Goal: Transaction & Acquisition: Register for event/course

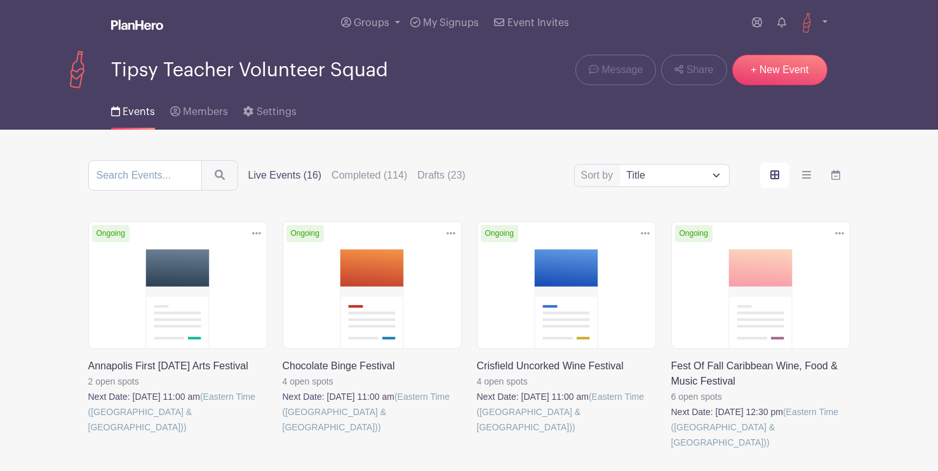
click at [663, 189] on div "Sort by Title Recently modified Newest Upcoming dates Live Events (16) Complete…" at bounding box center [469, 175] width 762 height 30
click at [664, 185] on select "Title Recently modified Newest Upcoming dates" at bounding box center [674, 175] width 109 height 22
select select "upcoming_date"
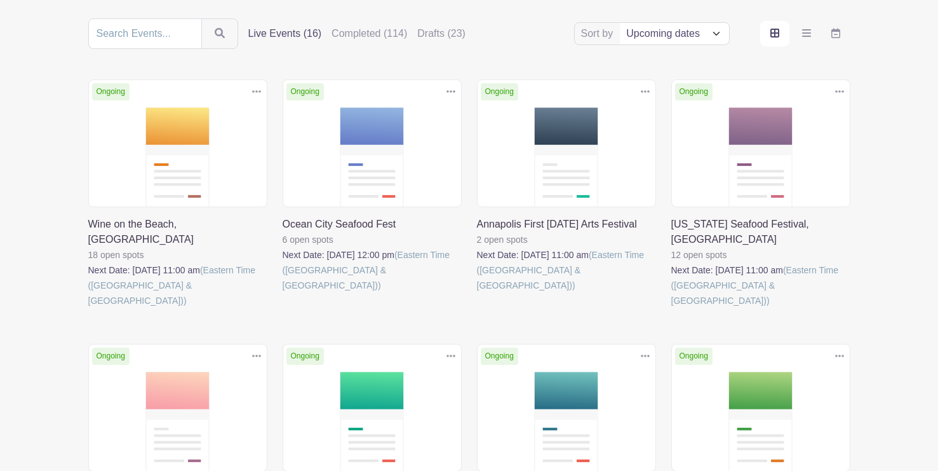
click at [88, 308] on link at bounding box center [88, 308] width 0 height 0
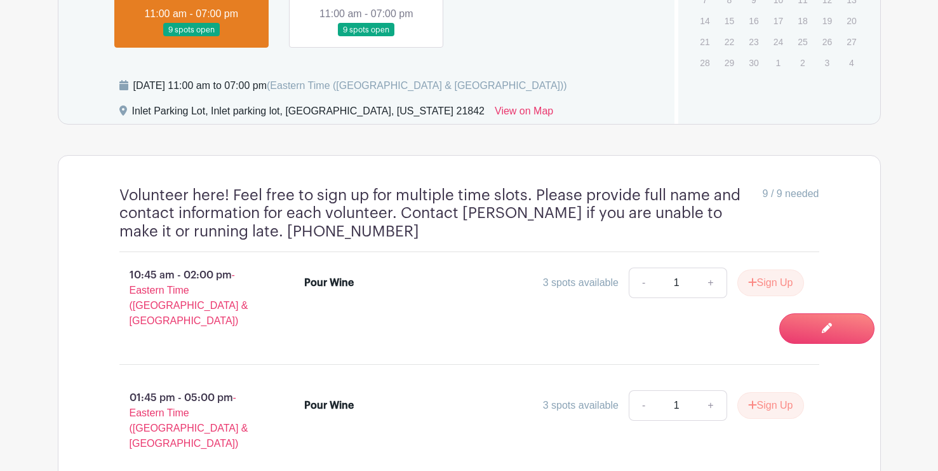
scroll to position [830, 0]
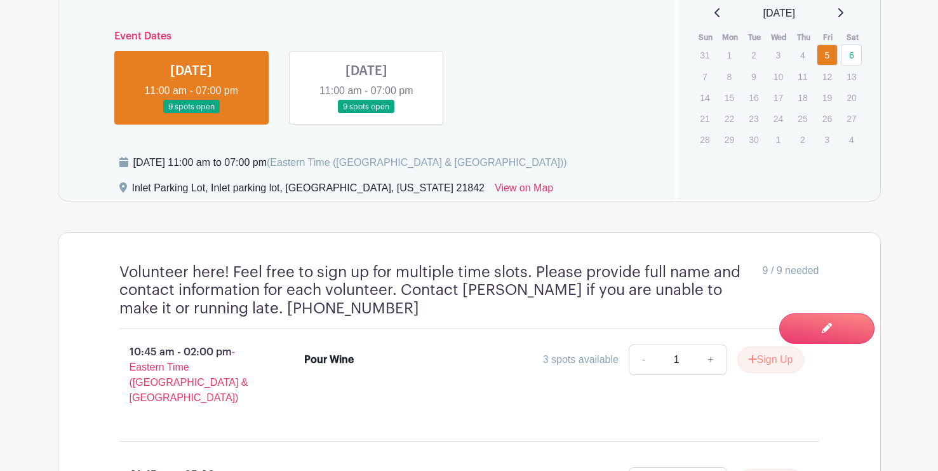
click at [366, 114] on link at bounding box center [366, 114] width 0 height 0
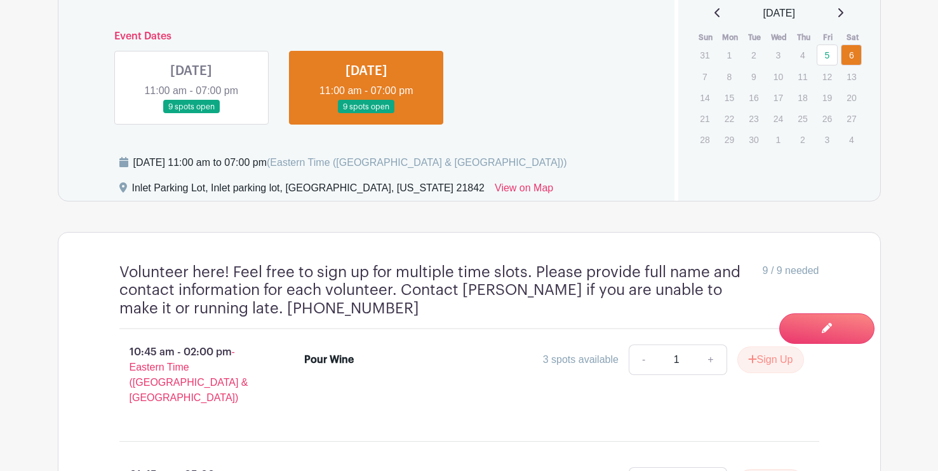
click at [191, 114] on link at bounding box center [191, 114] width 0 height 0
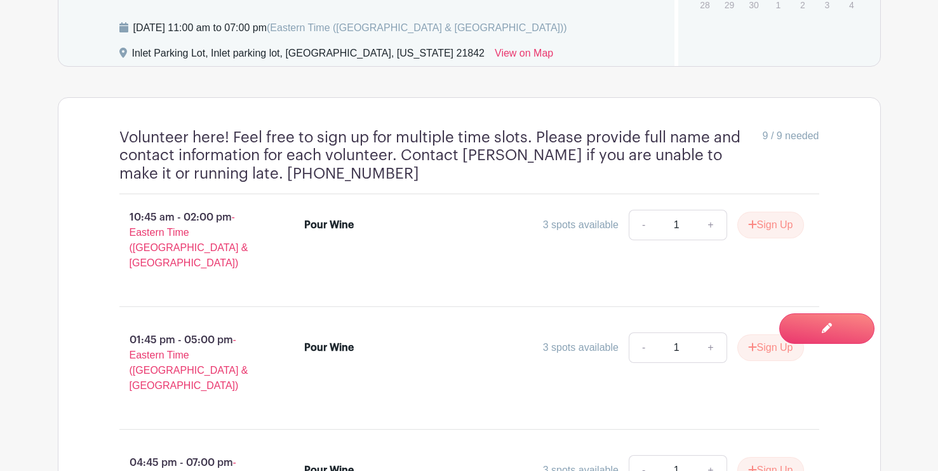
scroll to position [778, 0]
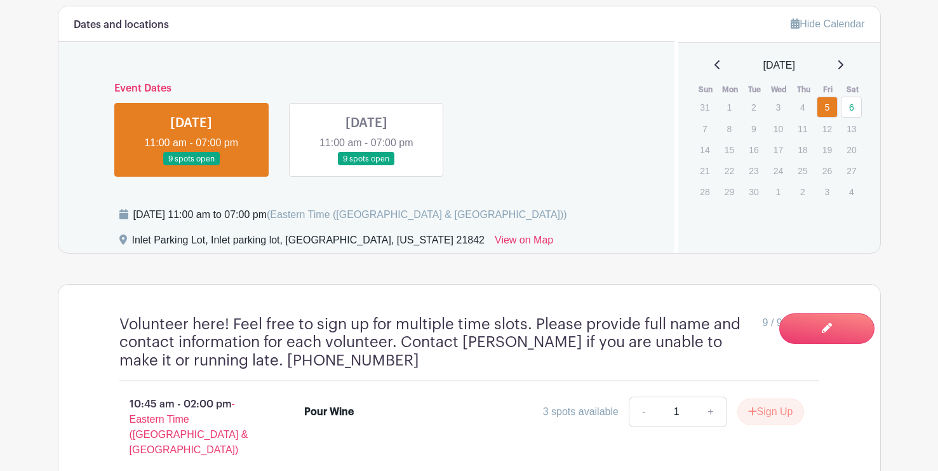
click at [366, 166] on link at bounding box center [366, 166] width 0 height 0
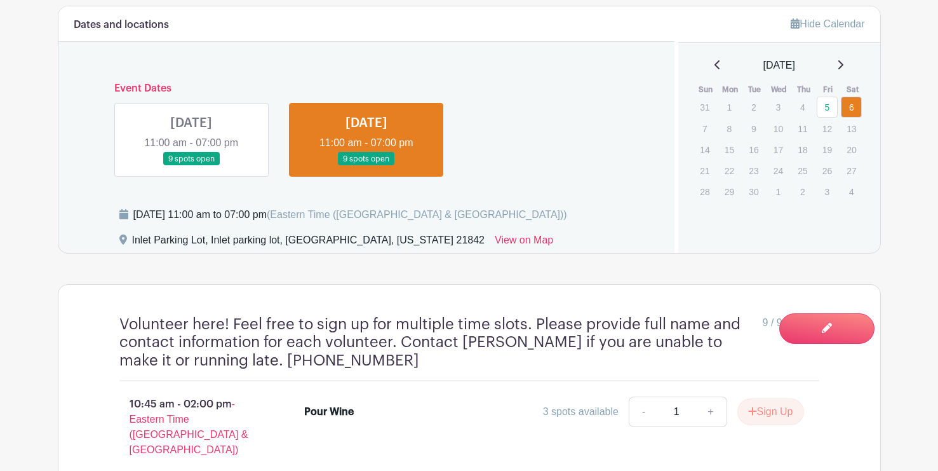
click at [191, 166] on link at bounding box center [191, 166] width 0 height 0
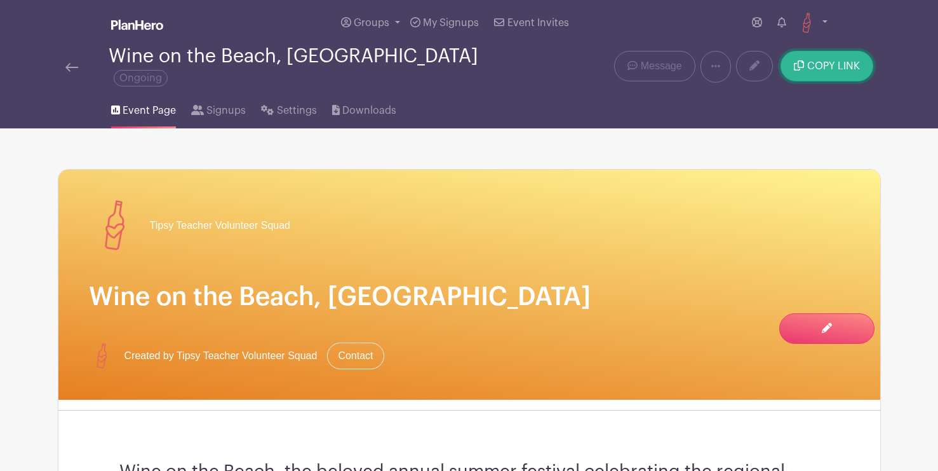
click at [836, 52] on button "COPY LINK" at bounding box center [827, 66] width 92 height 30
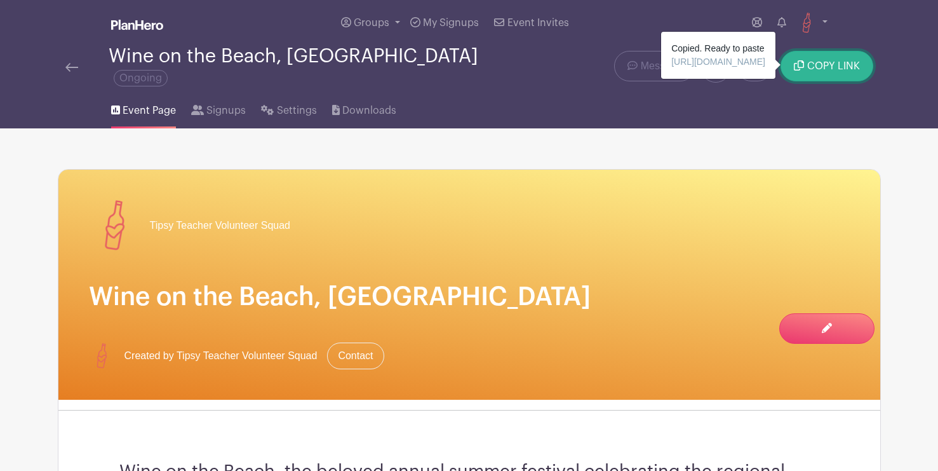
click at [824, 69] on button "COPY LINK" at bounding box center [827, 66] width 92 height 30
click at [839, 61] on span "COPY LINK" at bounding box center [833, 66] width 53 height 10
